Goal: Task Accomplishment & Management: Use online tool/utility

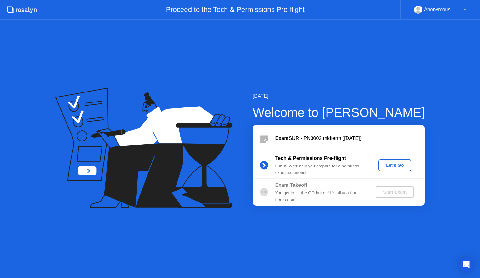
click at [387, 166] on div "Let's Go" at bounding box center [395, 165] width 28 height 5
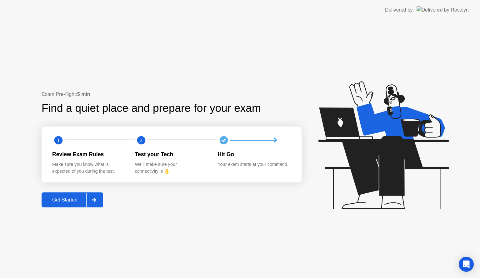
click at [75, 201] on div "Get Started" at bounding box center [64, 200] width 43 height 6
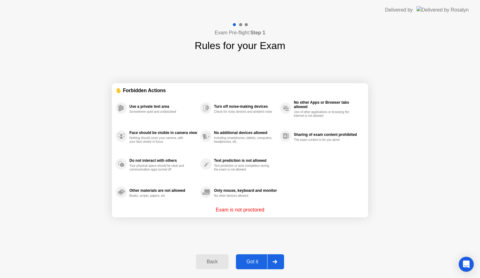
click at [259, 263] on div "Got it" at bounding box center [252, 262] width 29 height 6
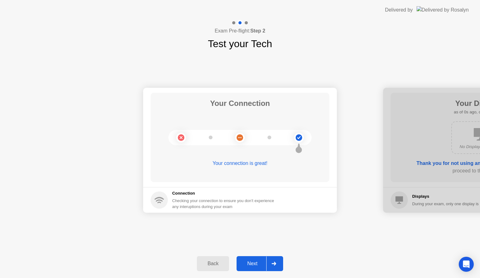
click at [260, 262] on div "Next" at bounding box center [252, 264] width 28 height 6
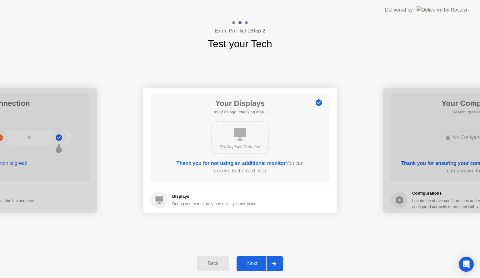
click at [257, 261] on div "Next" at bounding box center [252, 264] width 28 height 6
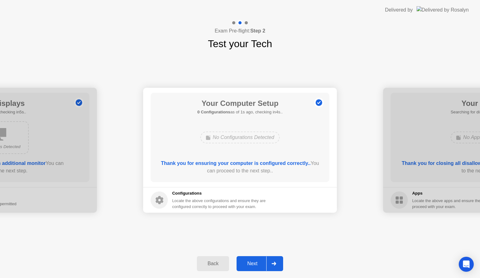
click at [253, 262] on div "Next" at bounding box center [252, 264] width 28 height 6
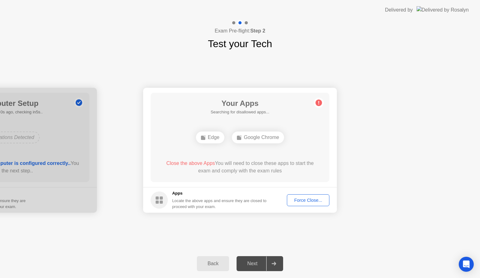
click at [307, 199] on div "Force Close..." at bounding box center [308, 200] width 38 height 5
click at [294, 202] on div "Force Close..." at bounding box center [308, 200] width 38 height 5
click at [311, 199] on div "Force Close..." at bounding box center [308, 200] width 38 height 5
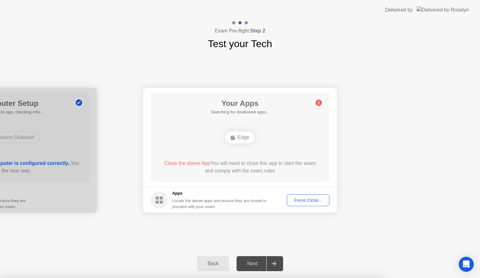
click at [310, 198] on div "Force Close..." at bounding box center [308, 200] width 38 height 5
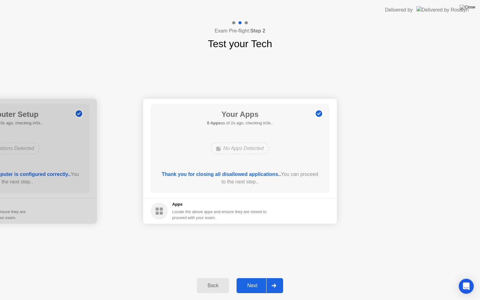
click at [257, 278] on div "Next" at bounding box center [252, 286] width 28 height 6
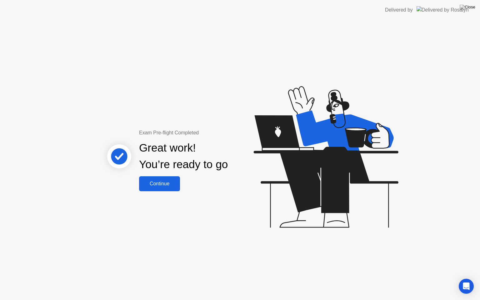
click at [169, 187] on div "Continue" at bounding box center [159, 184] width 37 height 6
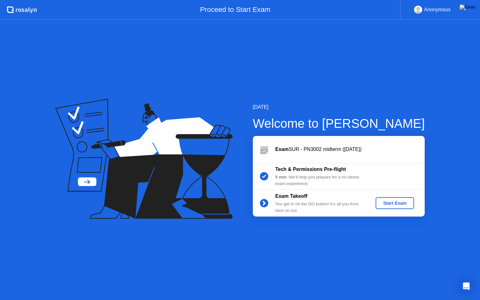
click at [388, 202] on div "Start Exam" at bounding box center [394, 203] width 33 height 5
